Goal: Task Accomplishment & Management: Complete application form

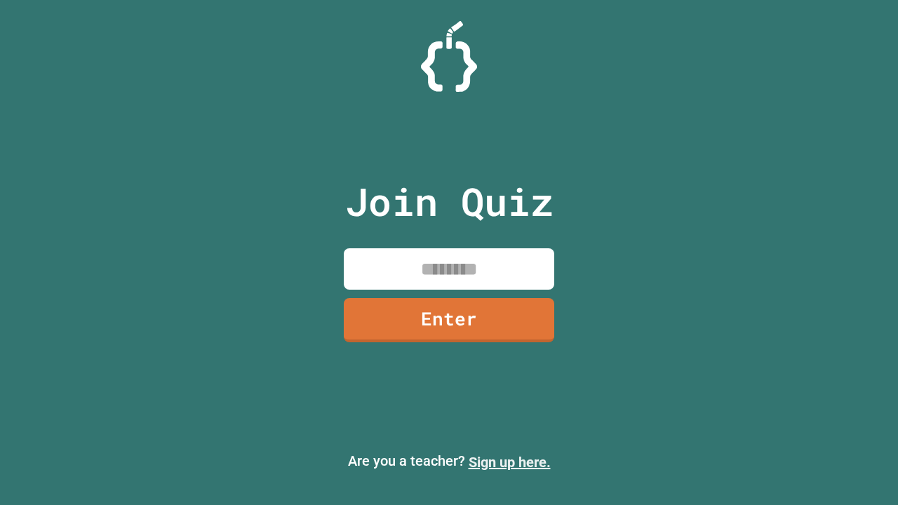
click at [509, 462] on link "Sign up here." at bounding box center [510, 462] width 82 height 17
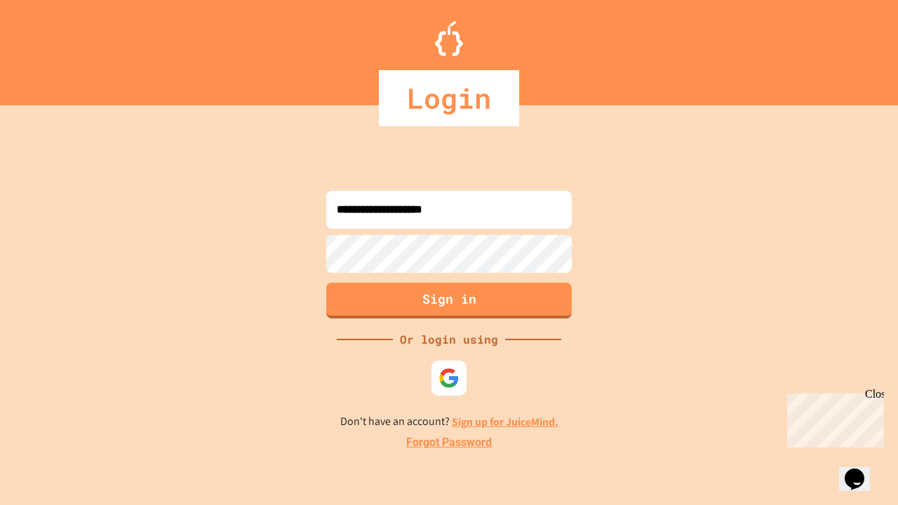
type input "**********"
